Goal: Find specific fact: Find contact information

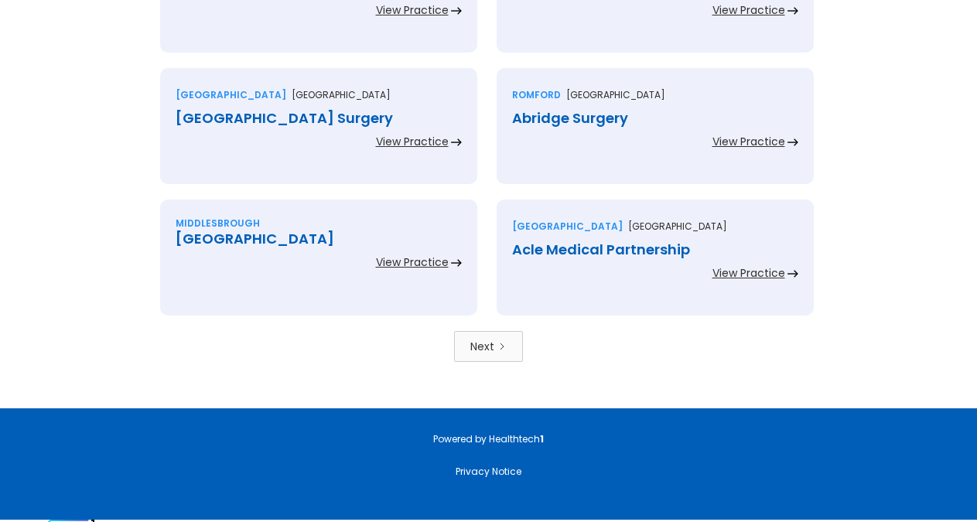
scroll to position [3462, 0]
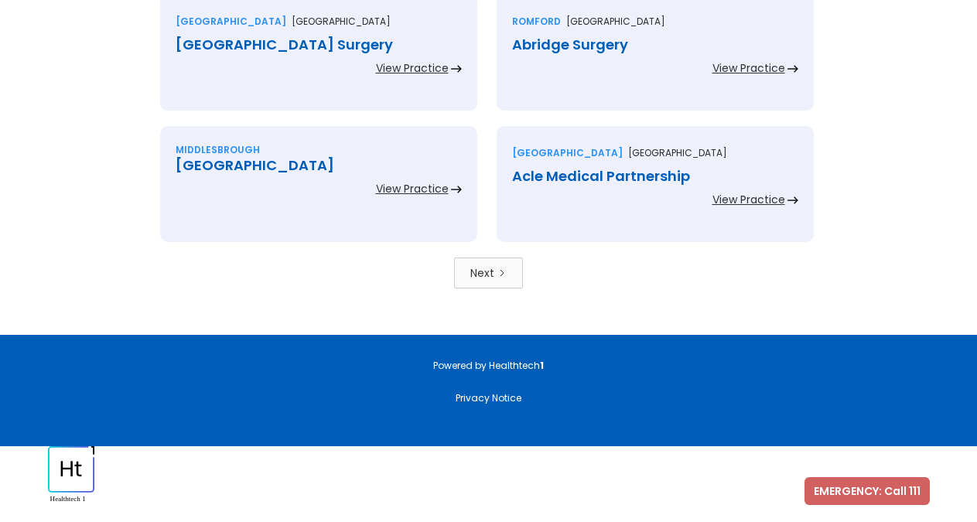
click at [507, 279] on link "Next" at bounding box center [488, 273] width 69 height 31
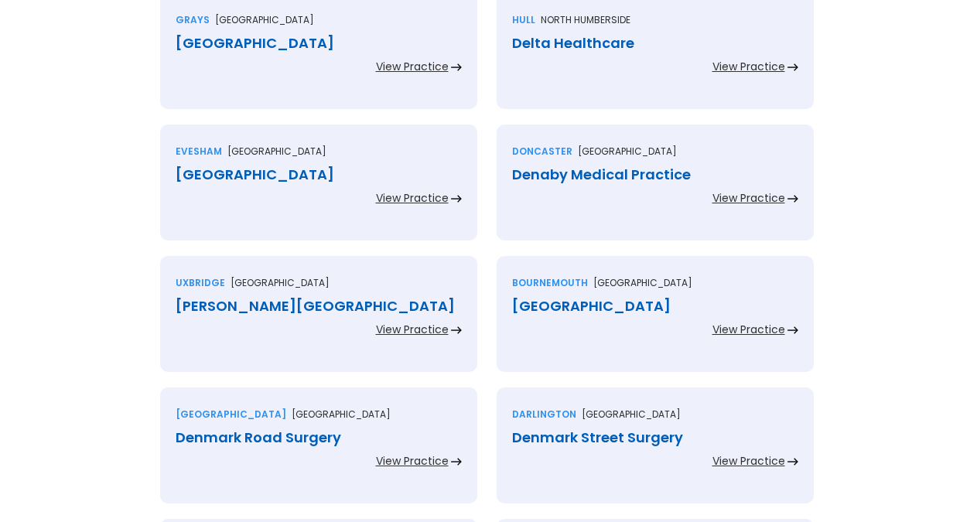
scroll to position [2442, 0]
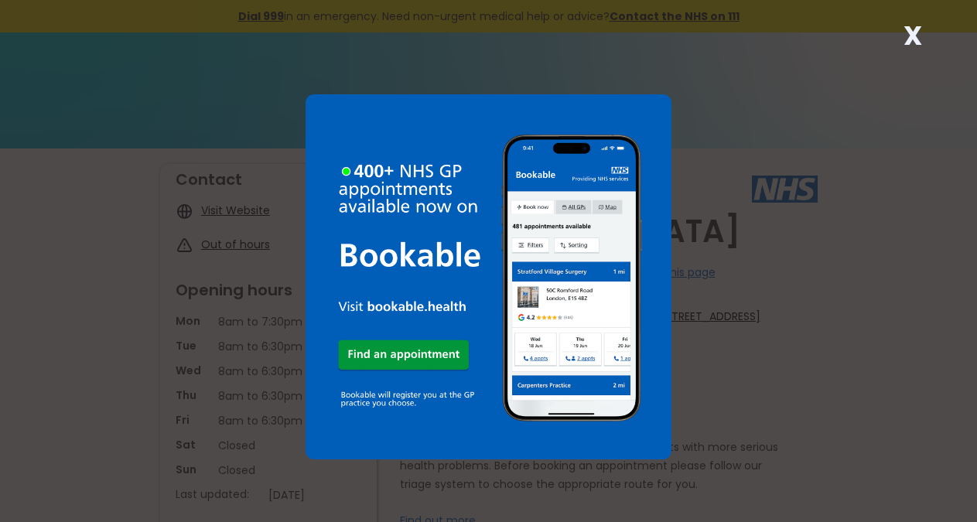
click at [919, 41] on strong "X" at bounding box center [912, 35] width 19 height 37
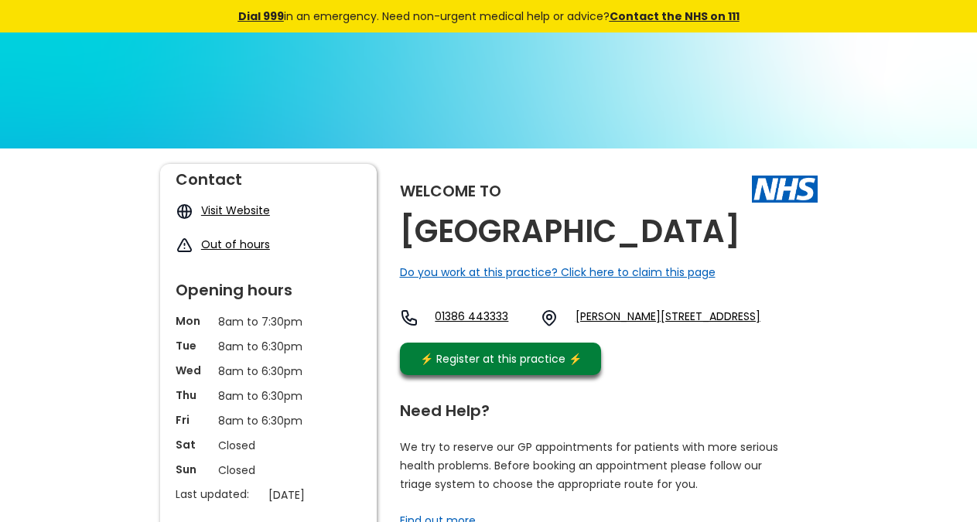
copy h2 "[GEOGRAPHIC_DATA]"
drag, startPoint x: 505, startPoint y: 268, endPoint x: 403, endPoint y: 238, distance: 106.2
click at [403, 238] on h2 "[GEOGRAPHIC_DATA]" at bounding box center [570, 231] width 340 height 35
drag, startPoint x: 647, startPoint y: 382, endPoint x: 494, endPoint y: 84, distance: 335.5
click at [596, 377] on div "Welcome to Demontfort Medical Centre Do you work at this practice? Click here t…" at bounding box center [609, 273] width 418 height 219
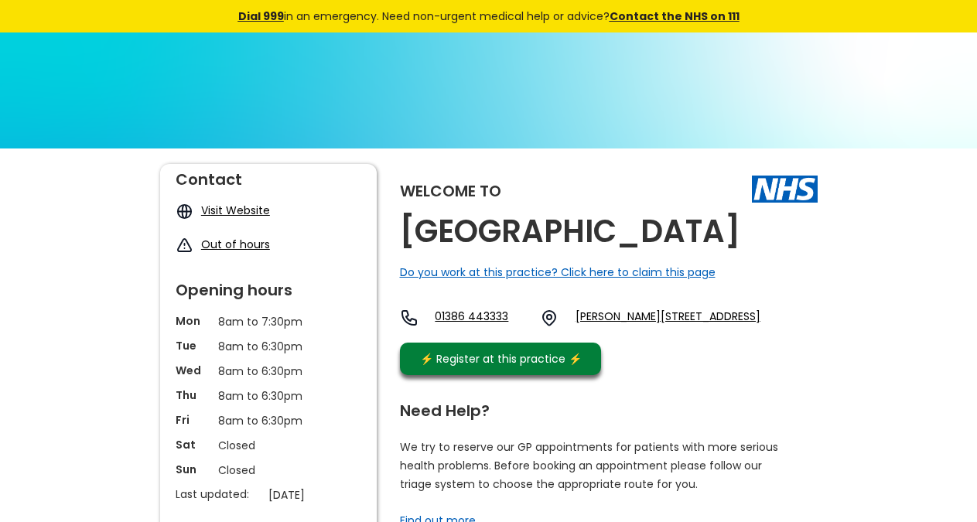
copy link "Wr11 3hd,"
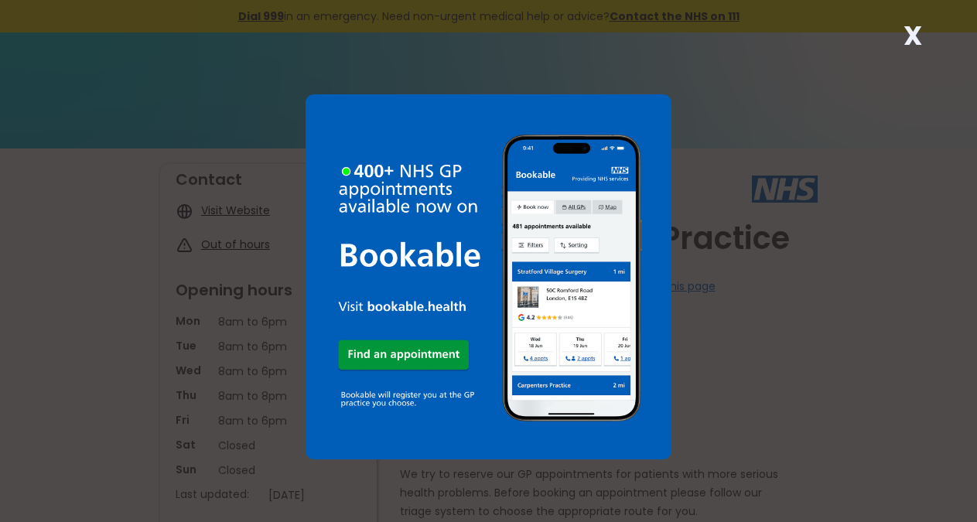
click at [920, 33] on strong "X" at bounding box center [912, 35] width 19 height 37
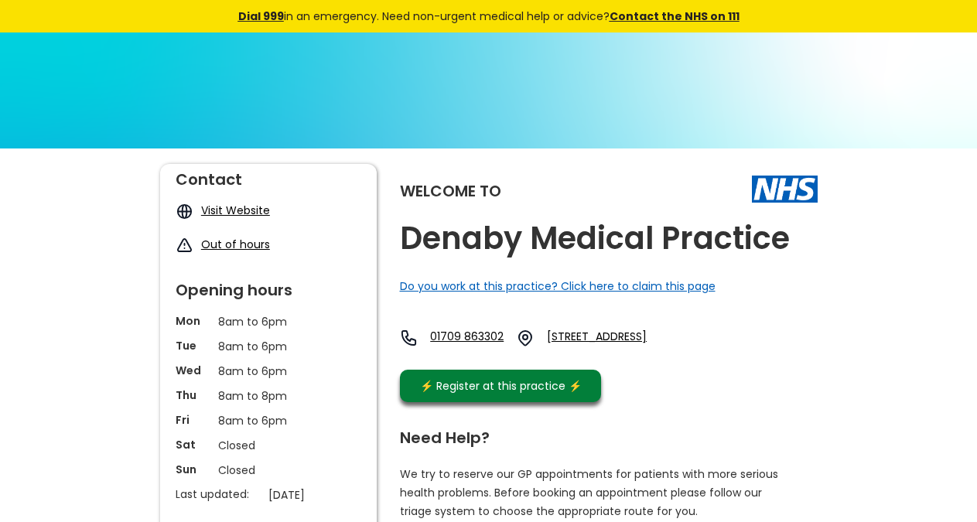
click at [626, 237] on h2 "Denaby Medical Practice" at bounding box center [595, 238] width 390 height 35
copy link "Dn12 4ab,"
drag, startPoint x: 708, startPoint y: 391, endPoint x: 621, endPoint y: 340, distance: 100.5
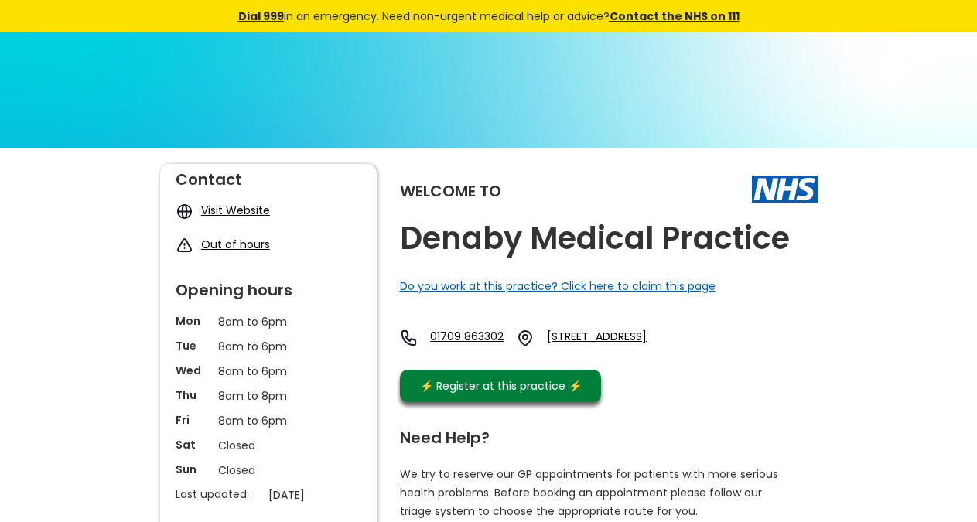
click at [654, 383] on div "Welcome to Denaby Medical Practice Do you work at this practice? Click here to …" at bounding box center [609, 287] width 418 height 246
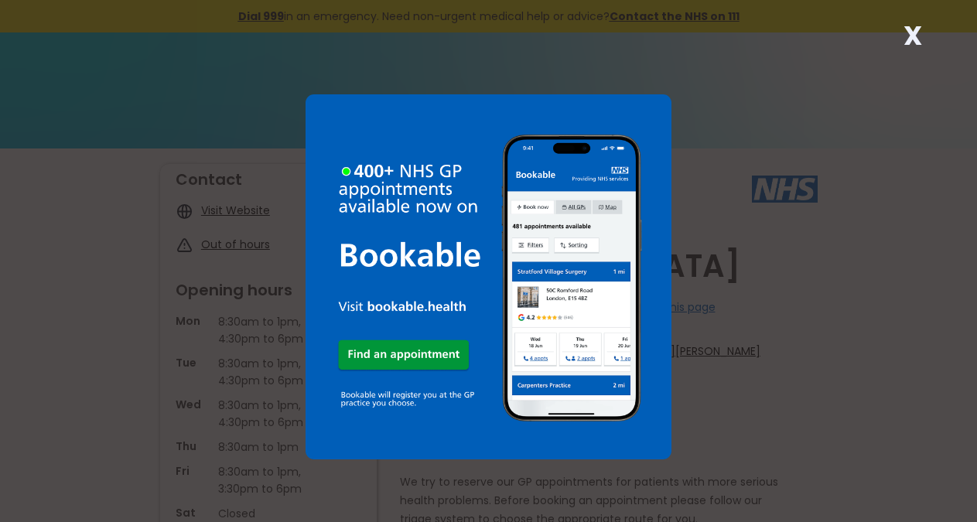
click at [920, 49] on strong "X" at bounding box center [912, 35] width 19 height 37
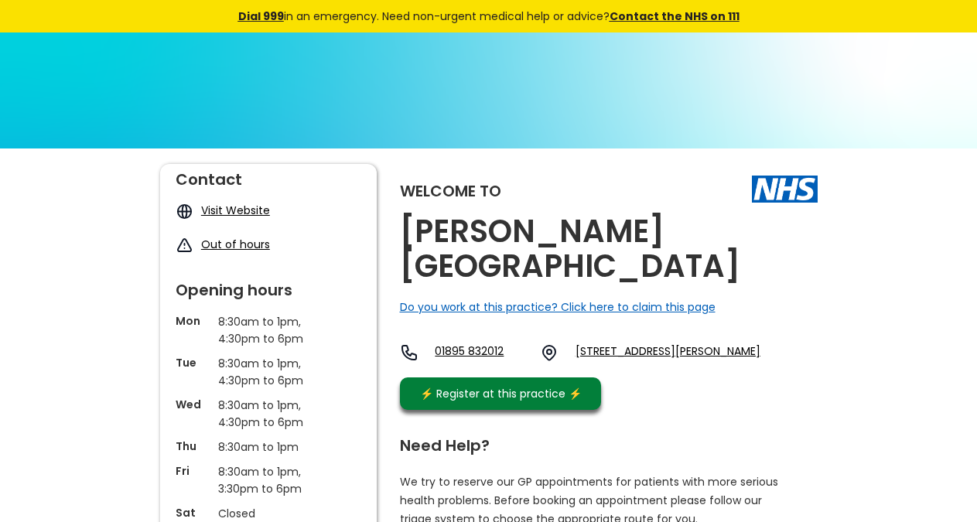
click at [677, 234] on h2 "Denham Medical Centre" at bounding box center [609, 249] width 418 height 70
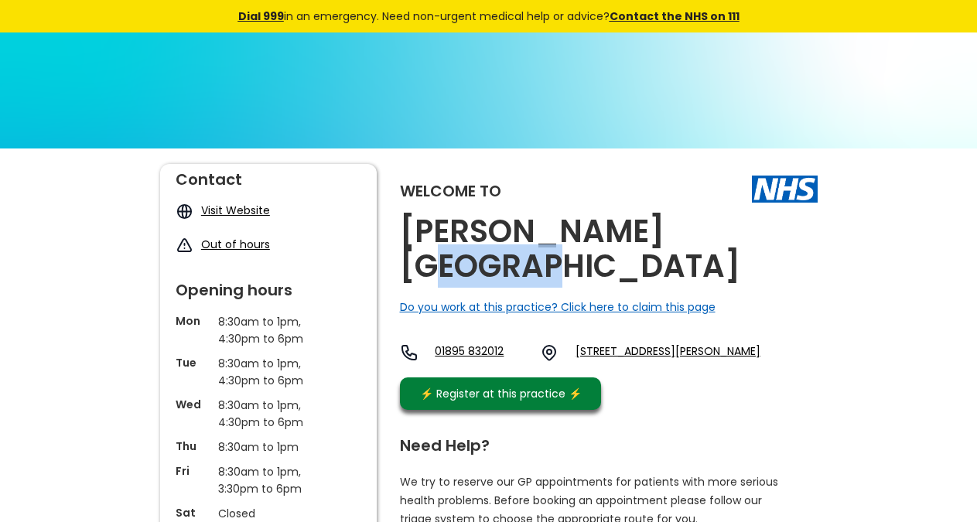
click at [677, 234] on h2 "Denham Medical Centre" at bounding box center [609, 249] width 418 height 70
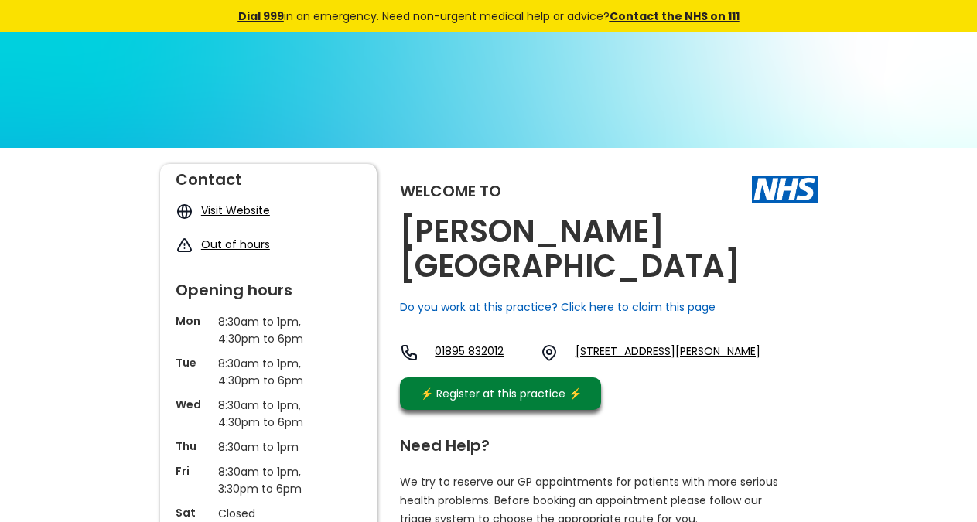
click at [677, 234] on h2 "Denham Medical Centre" at bounding box center [609, 249] width 418 height 70
copy link "Ub9 5ga, England"
drag, startPoint x: 821, startPoint y: 341, endPoint x: 635, endPoint y: 187, distance: 241.7
